Goal: Find specific page/section: Find specific page/section

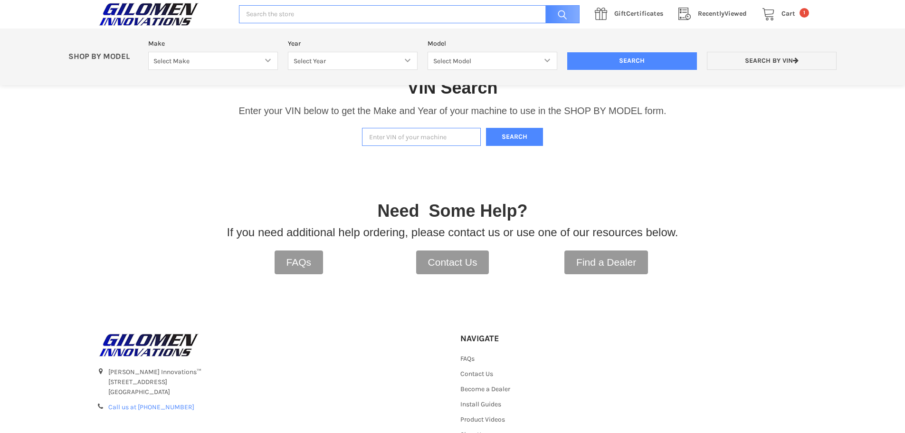
click at [400, 140] on input "Enter VIN of your machine" at bounding box center [421, 137] width 119 height 19
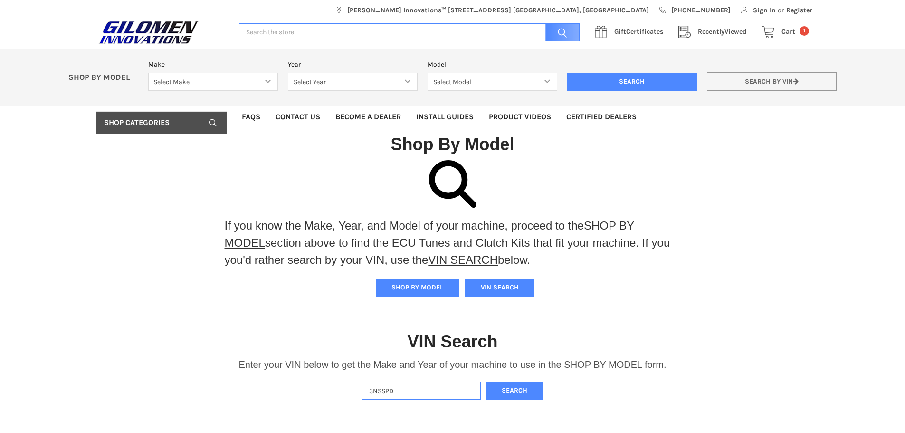
click at [764, 79] on link "Search by VIN" at bounding box center [772, 81] width 130 height 19
click at [772, 80] on link "Search by VIN" at bounding box center [772, 81] width 130 height 19
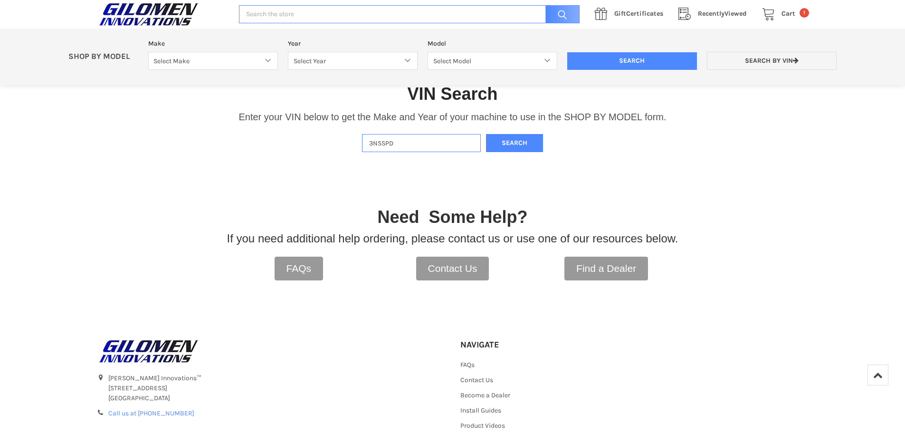
scroll to position [114, 0]
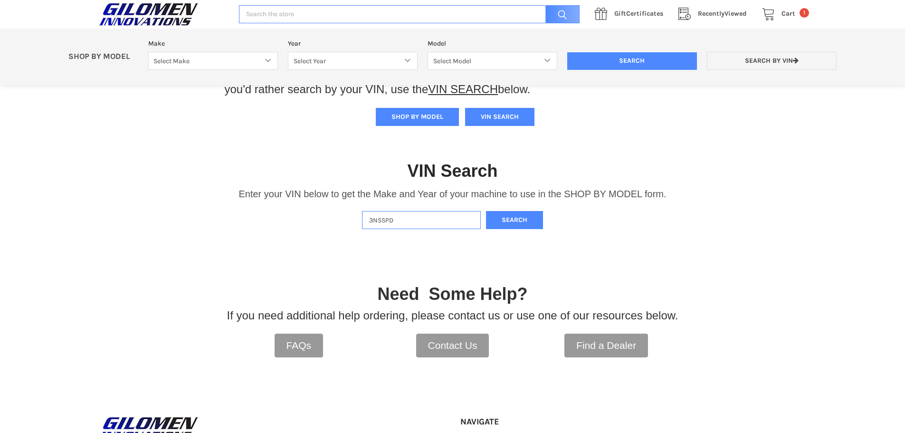
click at [421, 224] on input "3NSSPD" at bounding box center [421, 220] width 119 height 19
type input "[US_VEHICLE_IDENTIFICATION_NUMBER]"
click at [515, 221] on button "Search" at bounding box center [514, 220] width 57 height 19
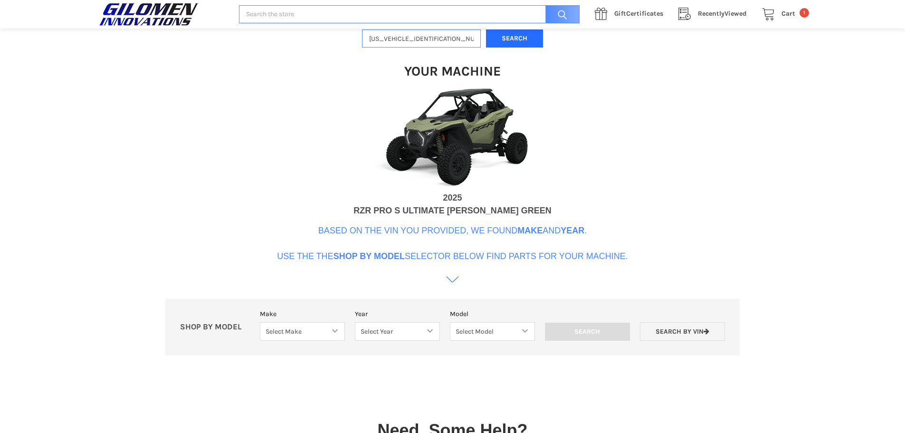
scroll to position [291, 0]
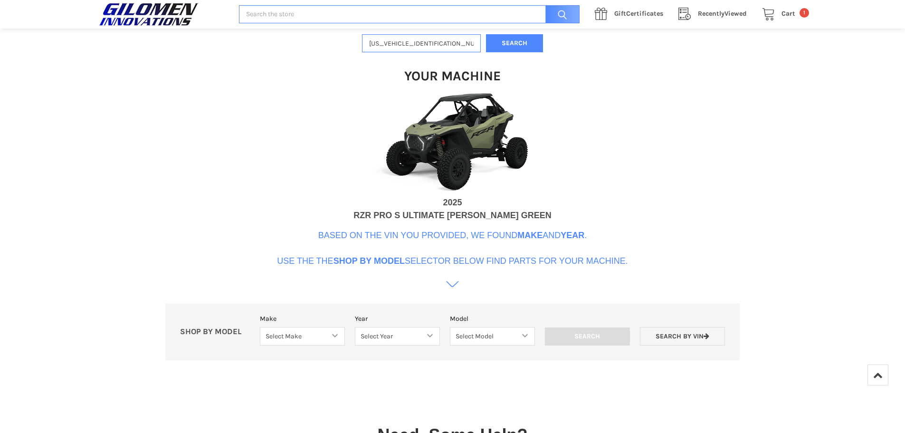
click at [378, 299] on div "VIN Search Enter your VIN below to get the Make and Year of your machine to use…" at bounding box center [452, 167] width 905 height 416
click at [337, 338] on select "Select Make Bobcat UTV Gravely UTV ACE 900 RANGER 570 Ranger 700 / 800 RANGER 9…" at bounding box center [302, 336] width 85 height 19
select select "340"
click at [260, 327] on select "Select Make Bobcat UTV Gravely UTV ACE 900 RANGER 570 Ranger 700 / 800 RANGER 9…" at bounding box center [302, 336] width 85 height 19
click at [422, 340] on select "Select Year [DATE] 2015 2016 2017 2018 2019 2020 2021 2022 2023 2024 2025 2026" at bounding box center [397, 336] width 85 height 19
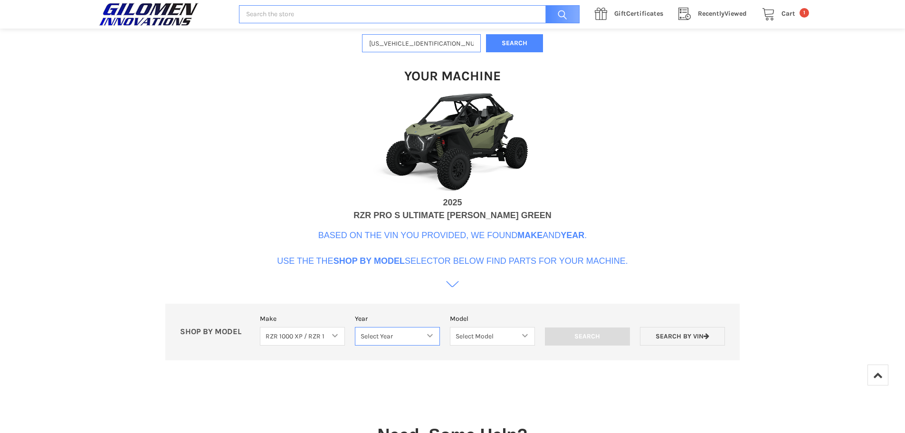
select select "720"
click at [355, 327] on select "Select Year [DATE] 2015 2016 2017 2018 2019 2020 2021 2022 2023 2024 2025 2026" at bounding box center [397, 336] width 85 height 19
click at [499, 340] on select "Select Model RZR TRAIL S 1000 RZR XP AND XP4 MODELS" at bounding box center [492, 336] width 93 height 19
select select "722"
click at [446, 327] on select "Select Model RZR TRAIL S 1000 RZR XP AND XP4 MODELS" at bounding box center [492, 336] width 93 height 19
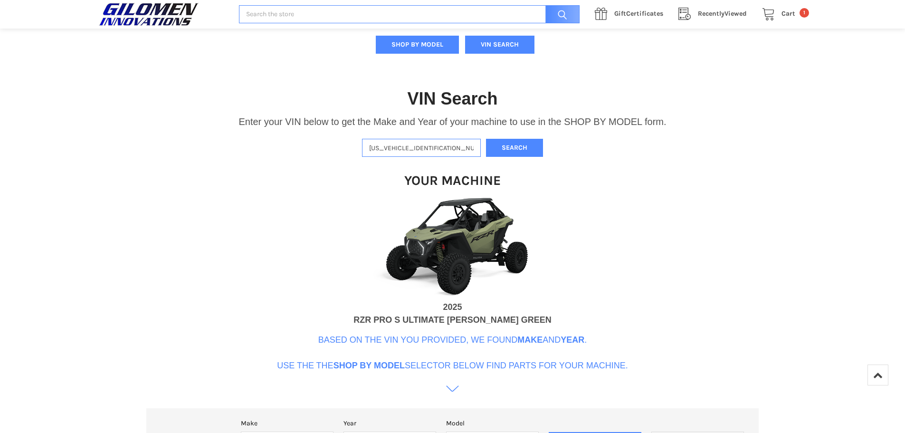
scroll to position [150, 0]
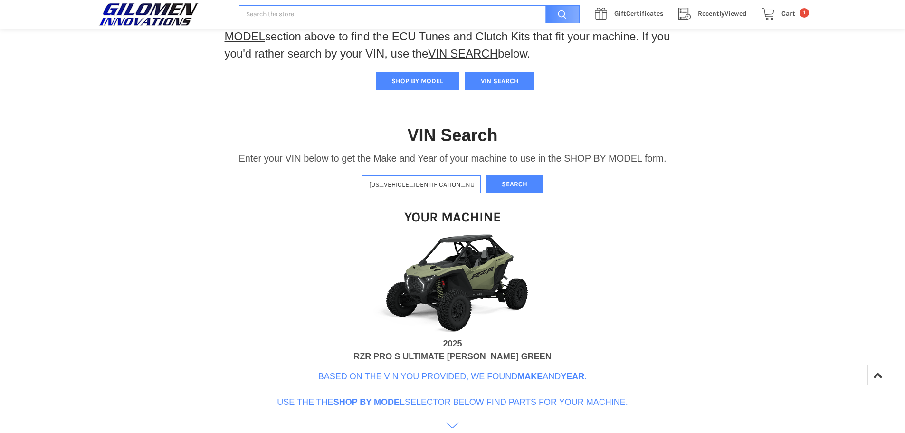
drag, startPoint x: 450, startPoint y: 48, endPoint x: 322, endPoint y: 47, distance: 127.8
click at [322, 47] on div "If you know the Make, Year, and Model of your machine, proceed to the SHOP BY M…" at bounding box center [452, 306] width 905 height 705
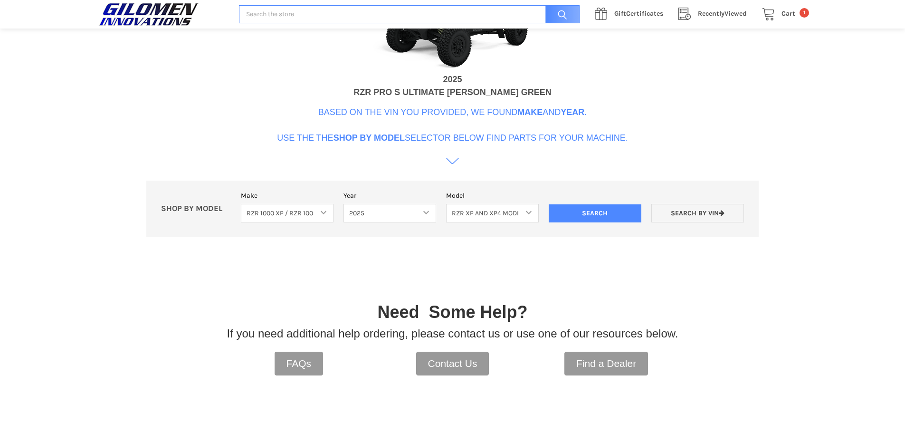
scroll to position [412, 0]
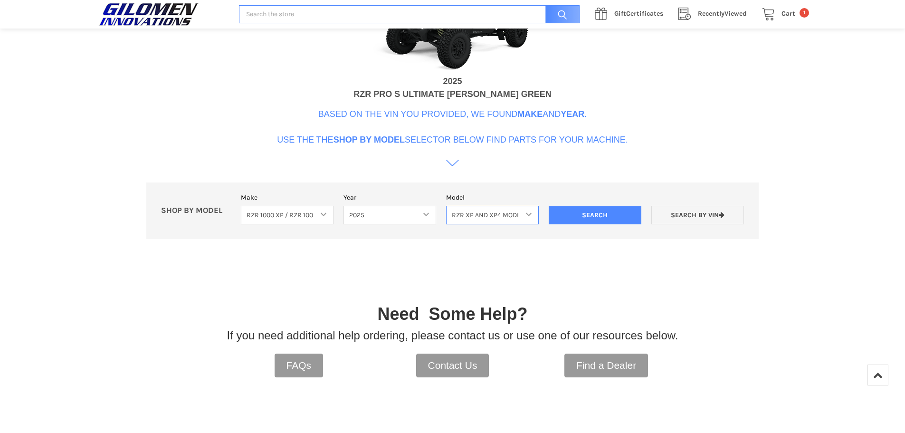
drag, startPoint x: 527, startPoint y: 210, endPoint x: 518, endPoint y: 211, distance: 8.8
click at [527, 210] on select "Select Model RZR TRAIL S 1000 RZR XP AND XP4 MODELS" at bounding box center [492, 215] width 93 height 19
select select
click at [446, 206] on select "Select Model RZR TRAIL S 1000 RZR XP AND XP4 MODELS" at bounding box center [492, 215] width 93 height 19
click at [422, 211] on select "Select Year [DATE] 2015 2016 2017 2018 2019 2020 2021 2022 2023 2024 2025 2026" at bounding box center [390, 215] width 93 height 19
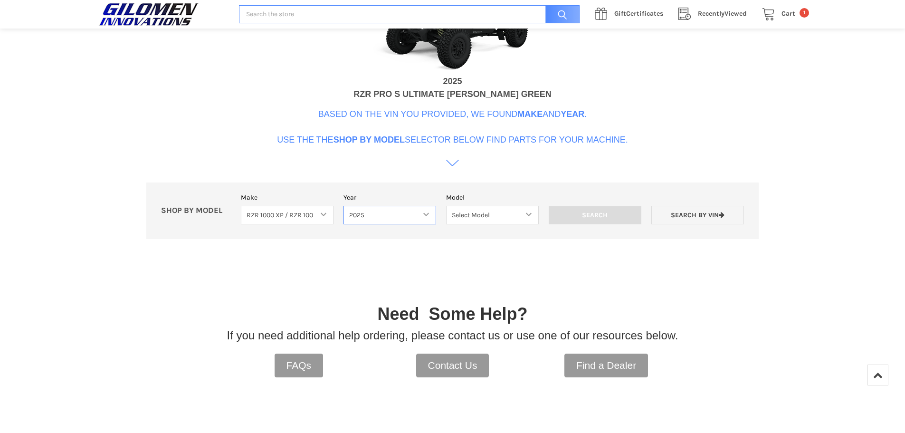
select select
click at [353, 206] on select "Select Year [DATE] 2015 2016 2017 2018 2019 2020 2021 2022 2023 2024 2025 2026" at bounding box center [390, 215] width 93 height 19
click at [332, 214] on select "Select Make Bobcat UTV Gravely UTV ACE 900 RANGER 570 Ranger 700 / 800 RANGER 9…" at bounding box center [302, 215] width 85 height 19
select select
click at [260, 206] on select "Select Make Bobcat UTV Gravely UTV ACE 900 RANGER 570 Ranger 700 / 800 RANGER 9…" at bounding box center [302, 215] width 85 height 19
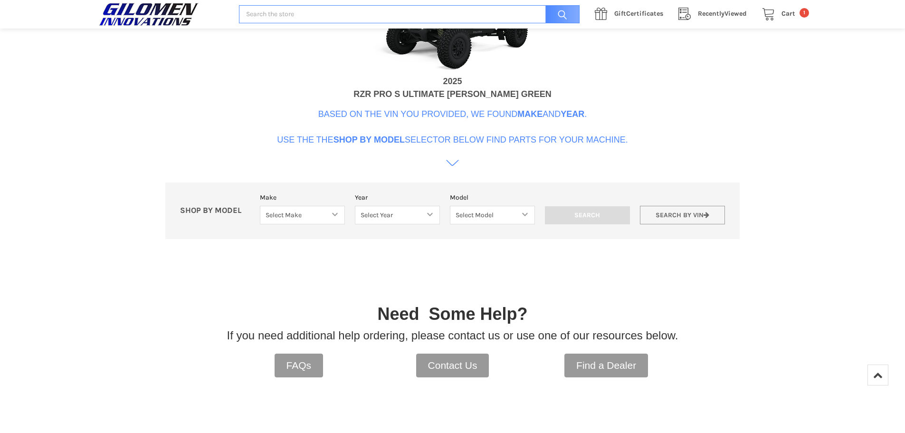
click at [683, 206] on link "Search by VIN" at bounding box center [682, 215] width 85 height 19
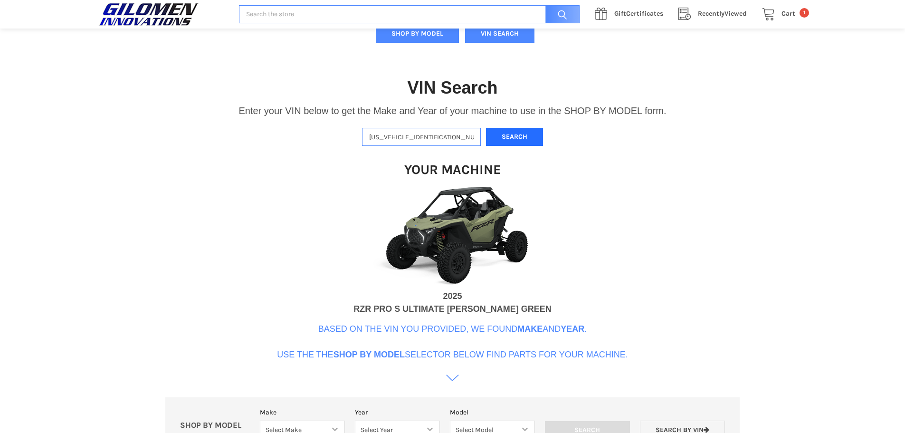
click at [511, 136] on button "Search" at bounding box center [514, 137] width 57 height 19
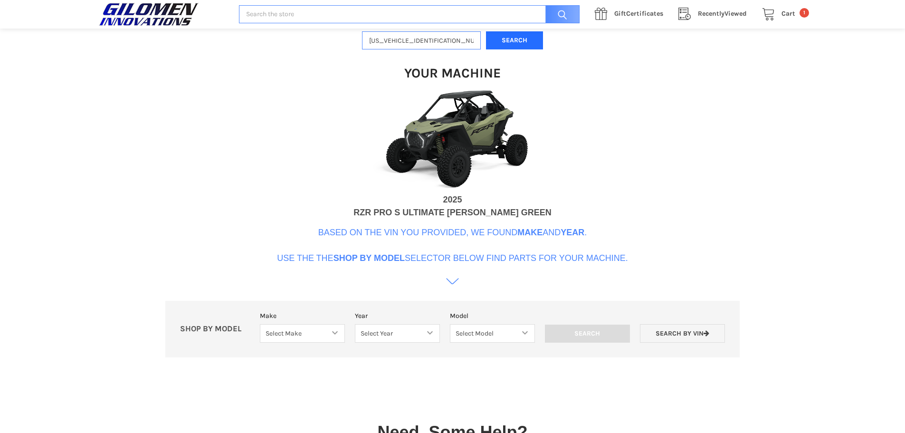
scroll to position [291, 0]
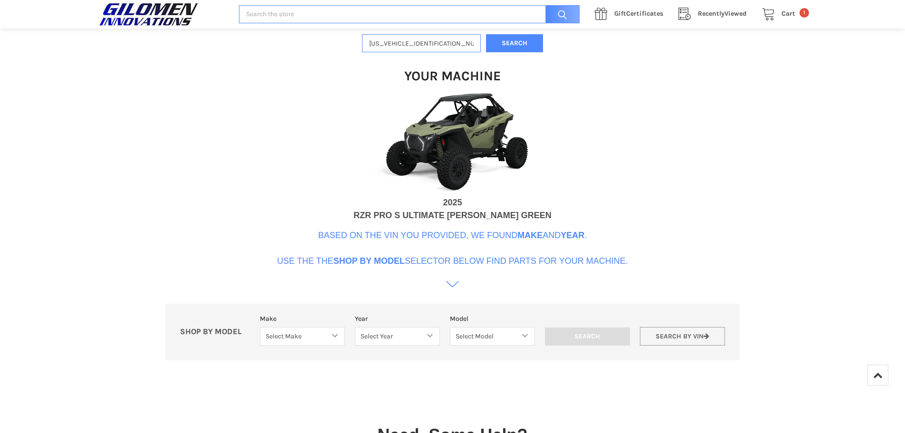
click at [676, 336] on link "Search by VIN" at bounding box center [682, 336] width 85 height 19
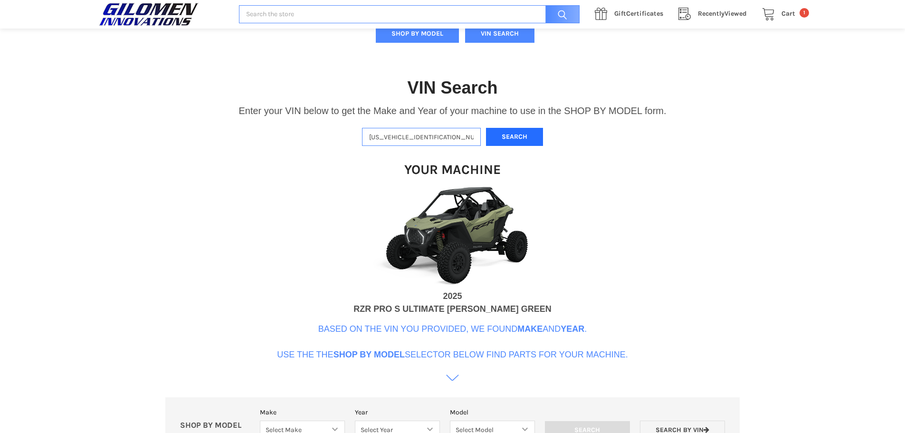
click at [524, 138] on button "Search" at bounding box center [514, 137] width 57 height 19
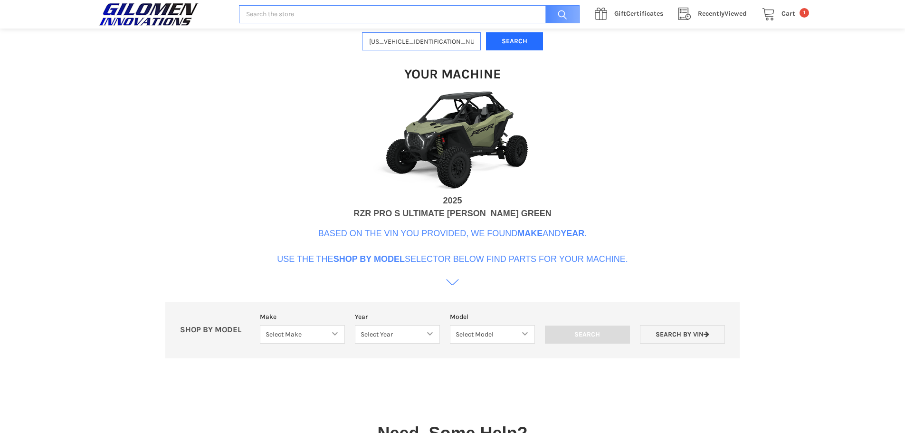
scroll to position [291, 0]
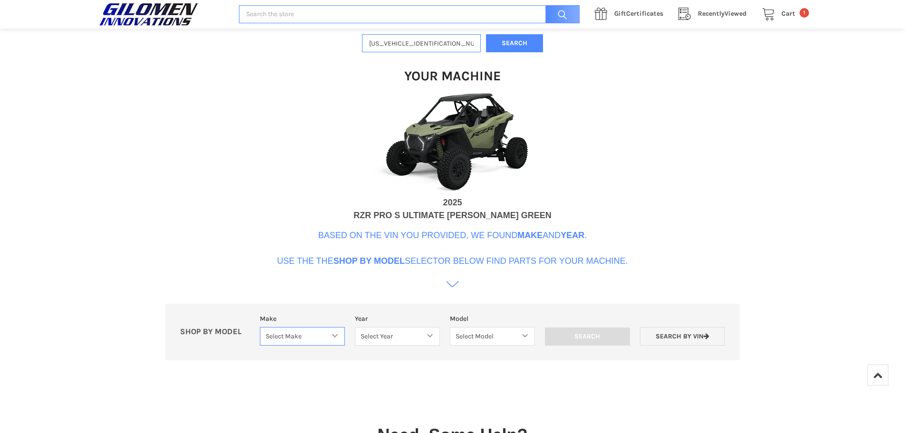
click at [334, 336] on select "Select Make Bobcat UTV Gravely UTV ACE 900 RANGER 570 Ranger 700 / 800 RANGER 9…" at bounding box center [302, 336] width 85 height 19
select select "358"
click at [260, 327] on select "Select Make Bobcat UTV Gravely UTV ACE 900 RANGER 570 Ranger 700 / 800 RANGER 9…" at bounding box center [302, 336] width 85 height 19
click at [406, 338] on select "Select Year [DATE] 2017 2018 2019 2020 2021 2022 2023 2024 2025 2026" at bounding box center [397, 336] width 85 height 19
select select "708"
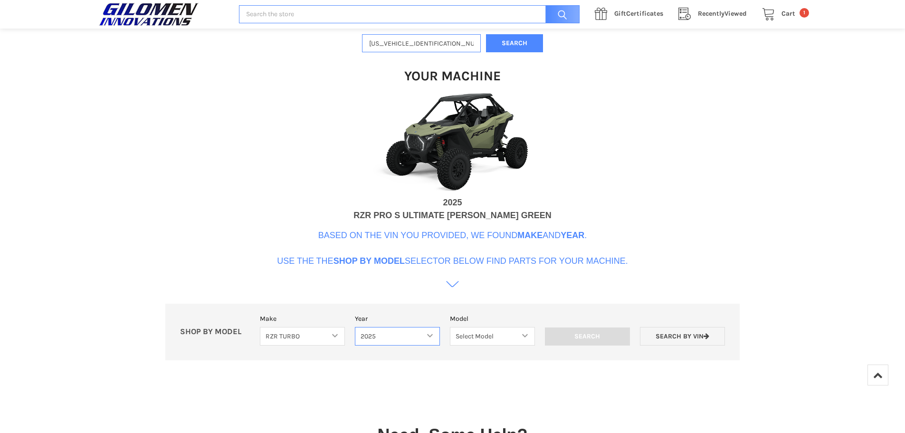
click at [355, 327] on select "Select Year [DATE] 2017 2018 2019 2020 2021 2022 2023 2024 2025 2026" at bounding box center [397, 336] width 85 height 19
click at [500, 335] on select "Select Model RZR PRO XP RZR PRO XP 4 RZR PRO S RZR PRO S 4" at bounding box center [493, 336] width 86 height 19
select select "711"
click at [450, 327] on select "Select Model RZR PRO XP RZR PRO XP 4 RZR PRO S RZR PRO S 4" at bounding box center [493, 336] width 86 height 19
click at [583, 336] on input "Search" at bounding box center [588, 336] width 86 height 18
